Goal: Navigation & Orientation: Find specific page/section

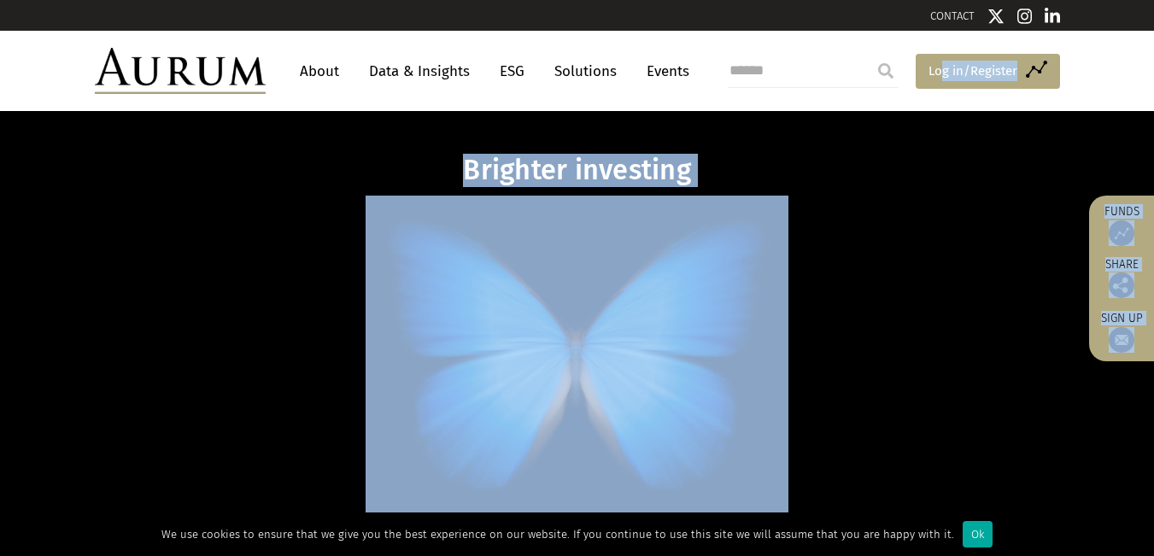
drag, startPoint x: 0, startPoint y: 0, endPoint x: 940, endPoint y: 79, distance: 943.3
click at [940, 79] on span "Log in/Register" at bounding box center [973, 71] width 89 height 21
